Goal: Task Accomplishment & Management: Manage account settings

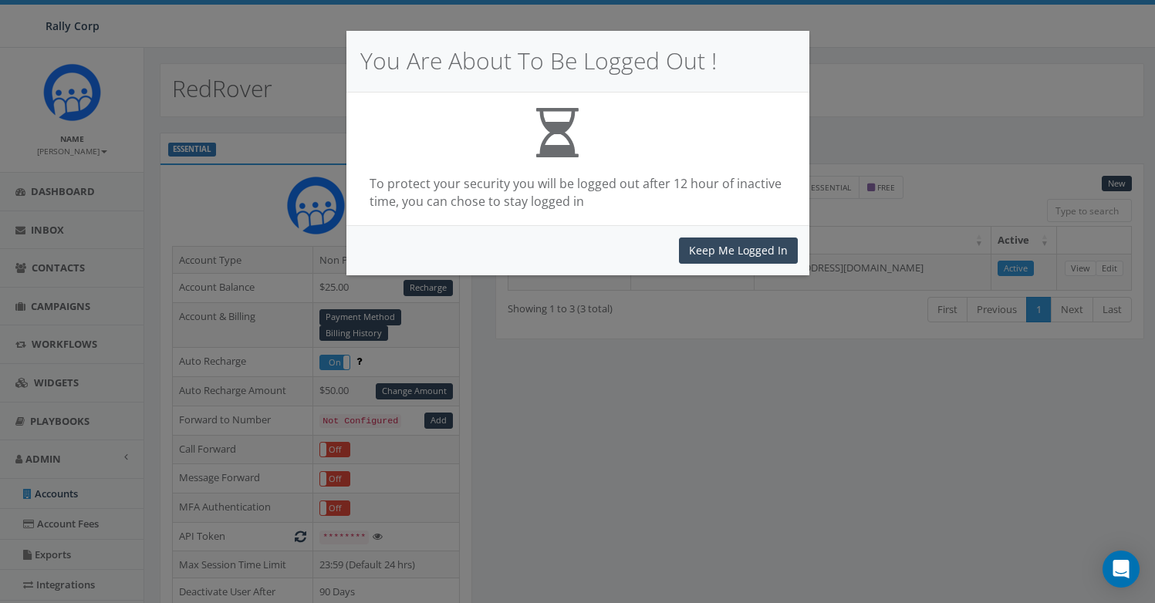
click at [694, 255] on button "Keep Me Logged In" at bounding box center [738, 251] width 119 height 26
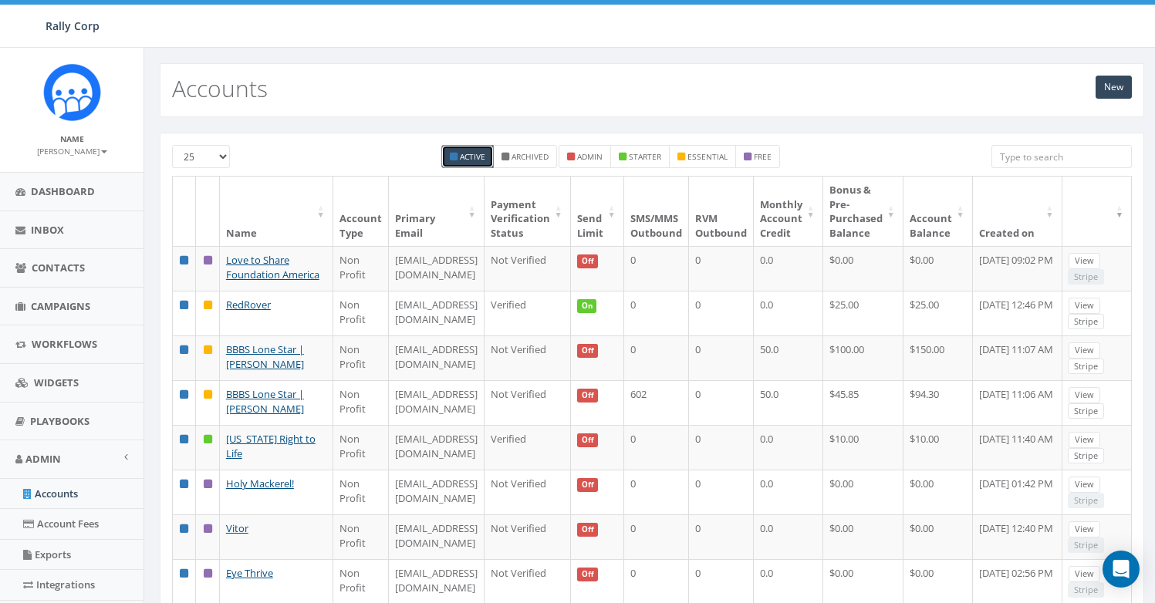
click at [1011, 158] on input "search" at bounding box center [1061, 156] width 140 height 23
paste input "Leslie"
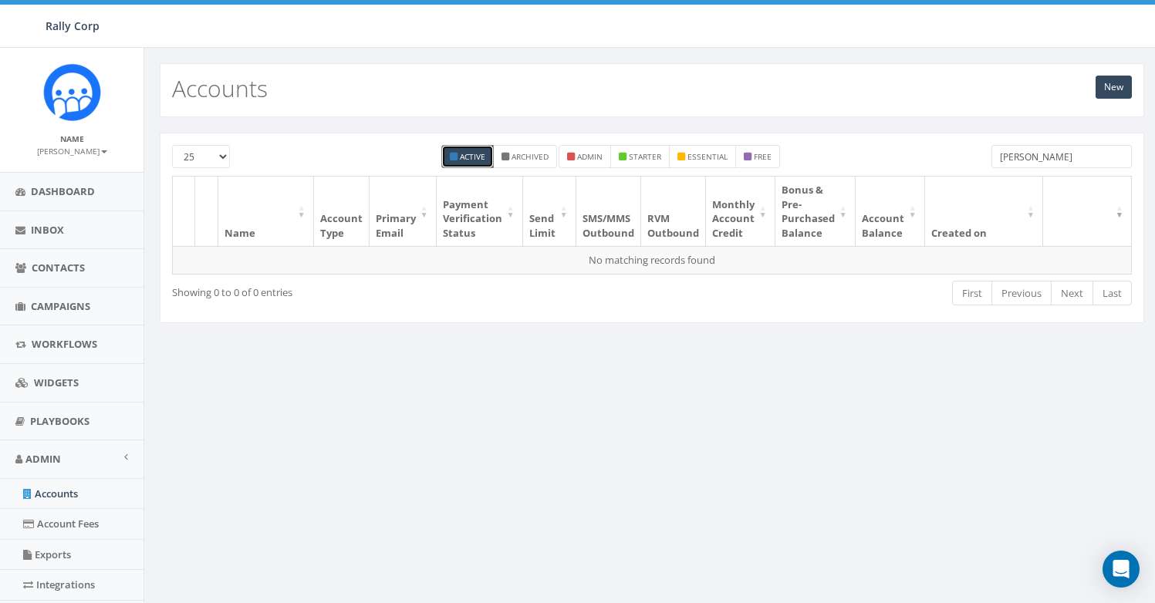
click at [1011, 160] on input "Leslie" at bounding box center [1061, 156] width 140 height 23
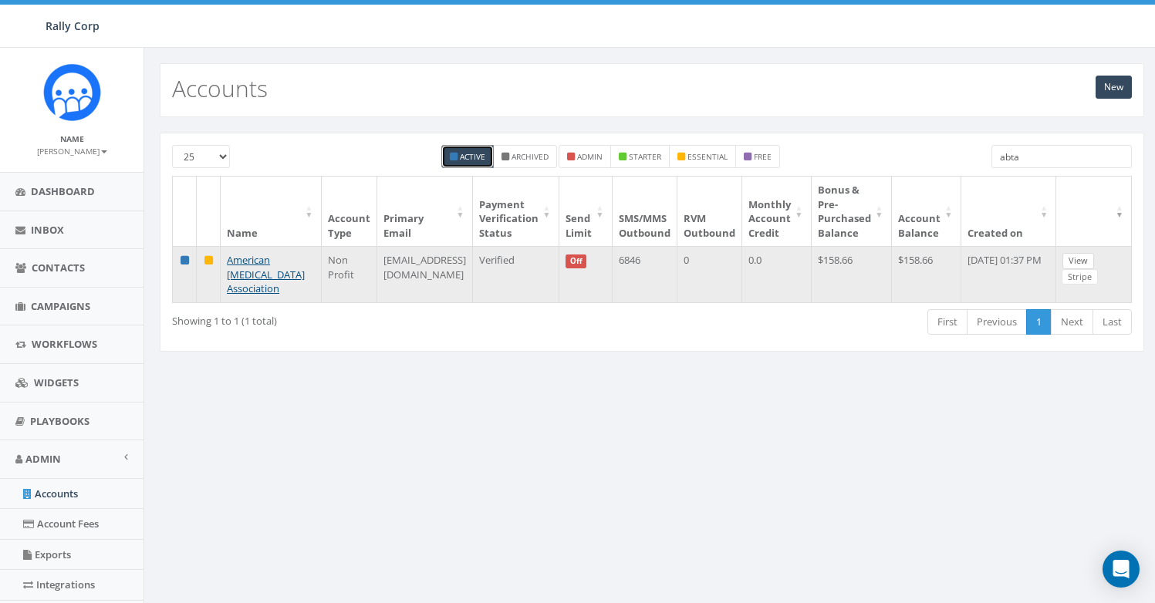
type input "abta"
click at [1068, 260] on link "View" at bounding box center [1078, 261] width 32 height 16
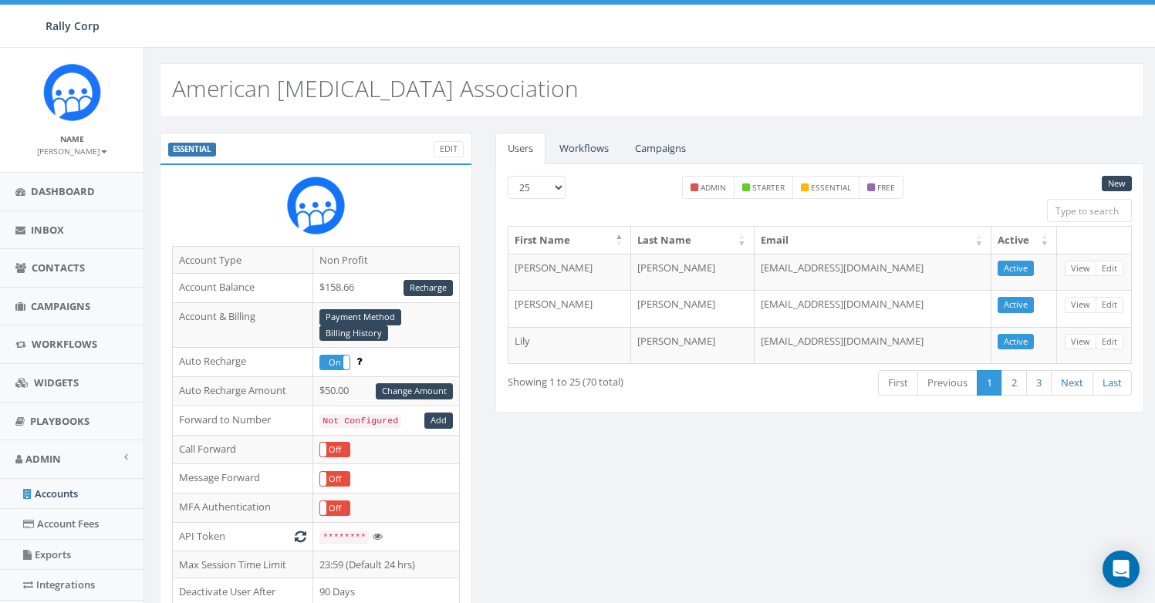
click at [219, 90] on h2 "American Brain Tumor Association" at bounding box center [375, 88] width 407 height 25
copy h2 "American"
click at [381, 313] on link "Payment Method" at bounding box center [360, 317] width 82 height 16
